Goal: Complete application form

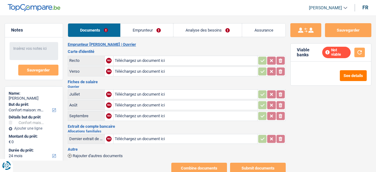
select select "household"
select select "24"
select select "household"
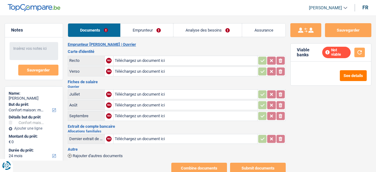
select select "24"
select select "single"
select select "BE"
select select "worker"
select select "netSalary"
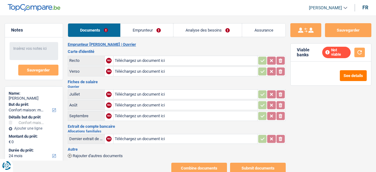
select select "mealVouchers"
select select "familyAllowances"
select select "BE"
select select "bigCompanies"
click at [134, 31] on link "Emprunteur" at bounding box center [147, 30] width 53 height 13
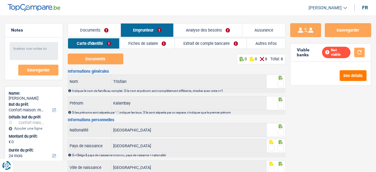
click at [158, 43] on link "Fiches de salaire" at bounding box center [147, 43] width 55 height 10
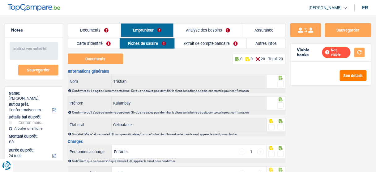
click at [96, 42] on link "Carte d'identité" at bounding box center [93, 43] width 51 height 10
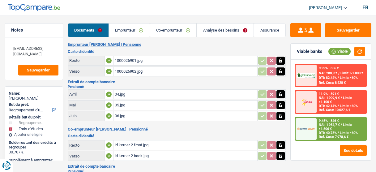
select select "refinancing"
select select "study"
select select "60"
select select "record credits"
